Goal: Transaction & Acquisition: Register for event/course

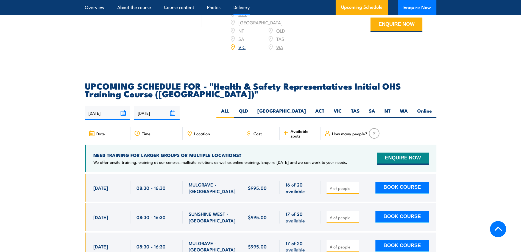
scroll to position [960, 0]
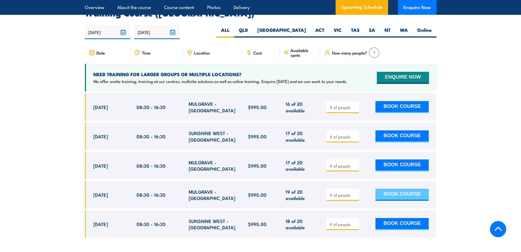
click at [415, 189] on button "BOOK COURSE" at bounding box center [401, 195] width 53 height 12
click at [471, 184] on section "UPCOMING SCHEDULE FOR - "Health & Safety Representatives Initial OHS Training C…" at bounding box center [260, 123] width 521 height 245
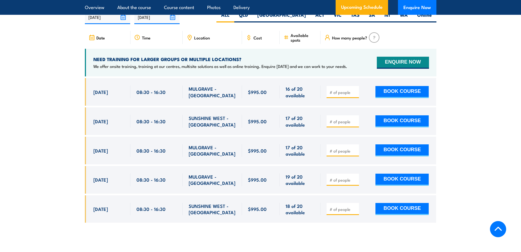
scroll to position [988, 0]
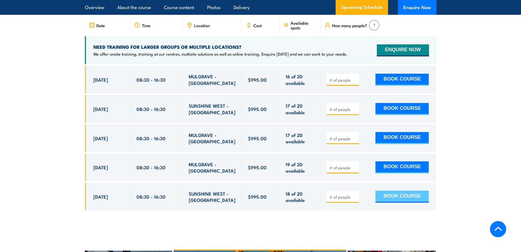
click at [395, 191] on button "BOOK COURSE" at bounding box center [401, 197] width 53 height 12
click at [341, 195] on input "number" at bounding box center [342, 197] width 27 height 5
type input "1"
click at [406, 191] on button "BOOK COURSE" at bounding box center [401, 197] width 53 height 12
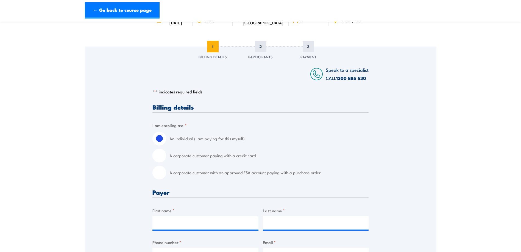
scroll to position [55, 0]
